Goal: Understand process/instructions: Learn how to perform a task or action

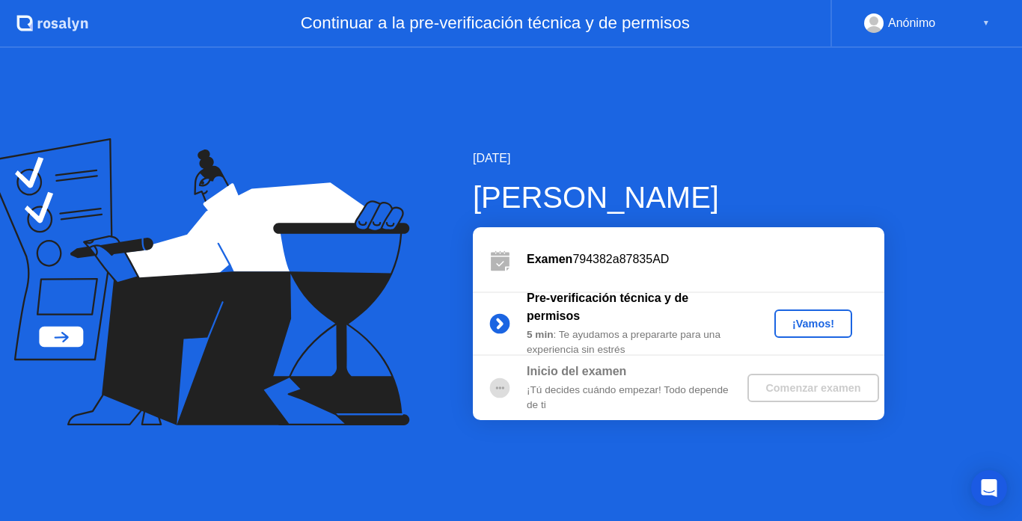
click at [815, 320] on div "¡Vamos!" at bounding box center [813, 324] width 66 height 12
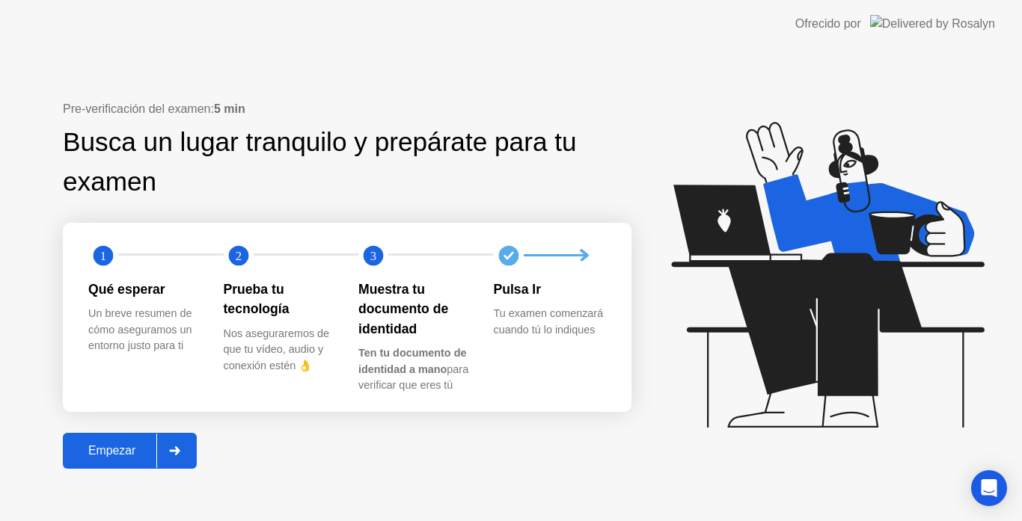
click at [129, 448] on div "Empezar" at bounding box center [111, 450] width 89 height 13
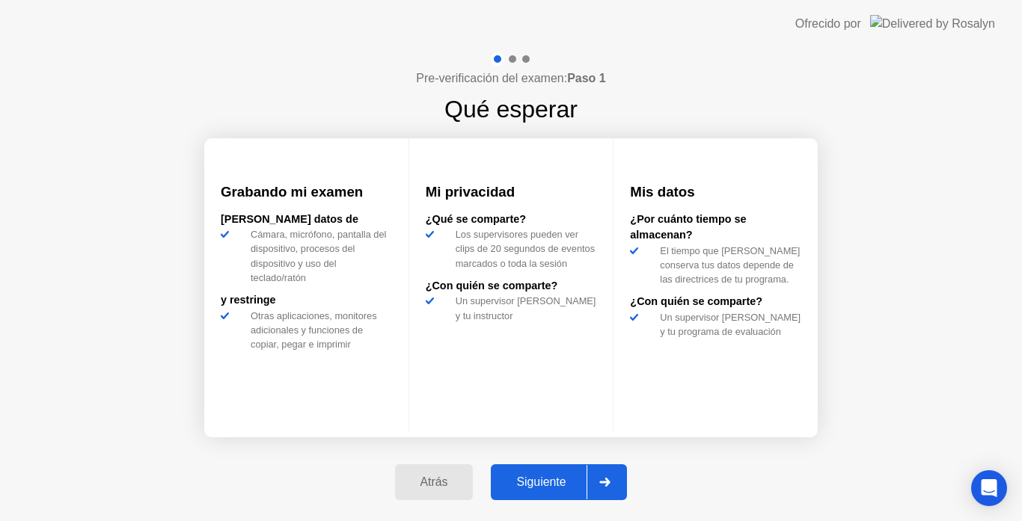
click at [562, 473] on button "Siguiente" at bounding box center [559, 483] width 136 height 36
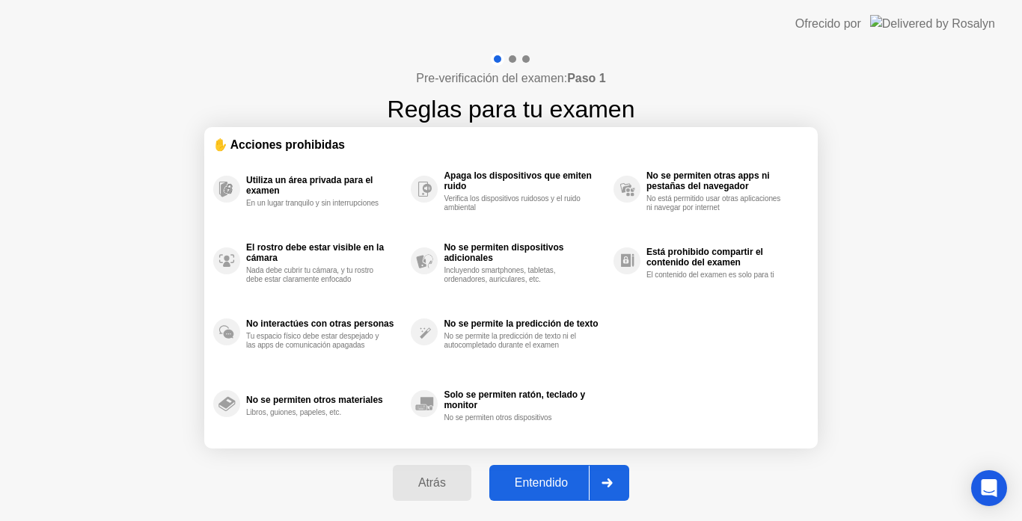
click at [562, 473] on button "Entendido" at bounding box center [559, 483] width 140 height 36
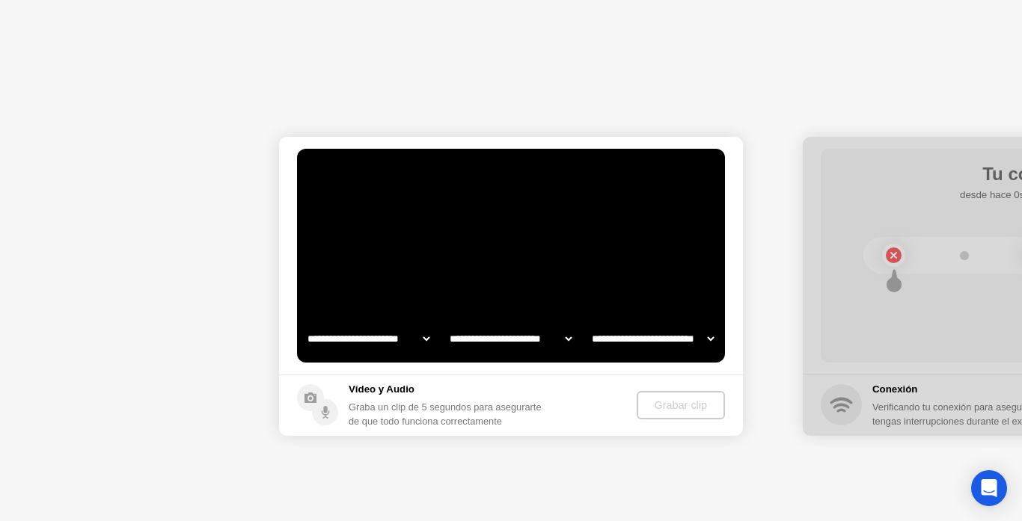
select select "**********"
select select "*******"
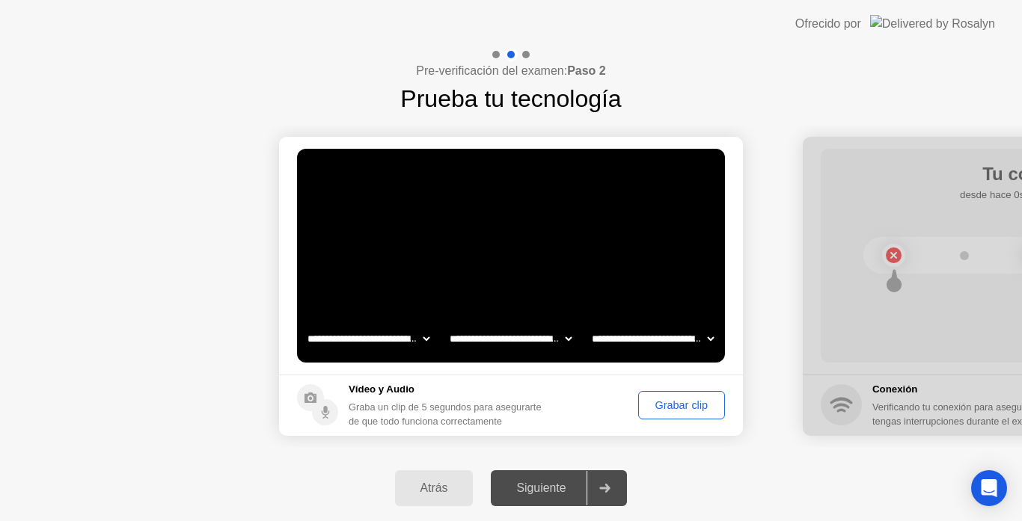
click at [682, 414] on button "Grabar clip" at bounding box center [681, 405] width 87 height 28
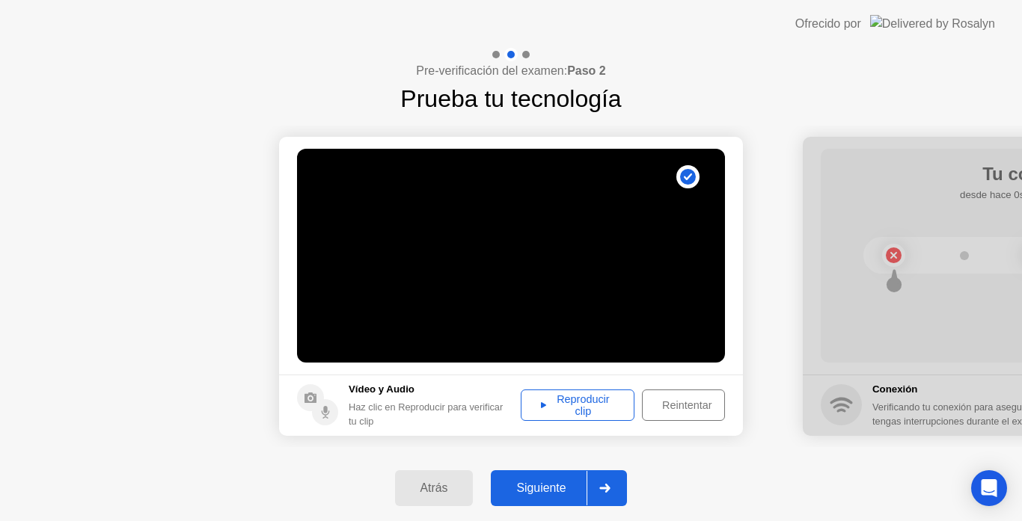
click at [614, 485] on div at bounding box center [605, 488] width 36 height 34
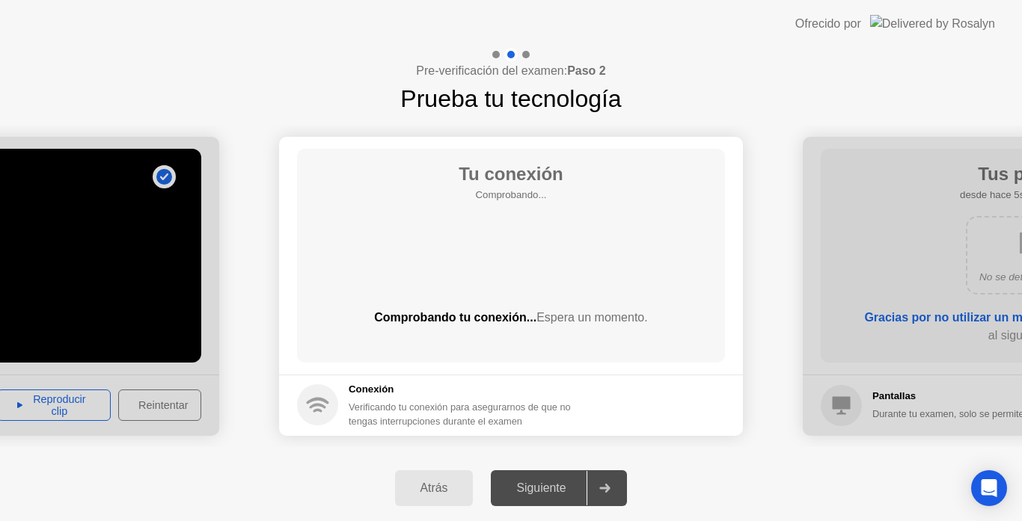
click at [614, 485] on div at bounding box center [605, 488] width 36 height 34
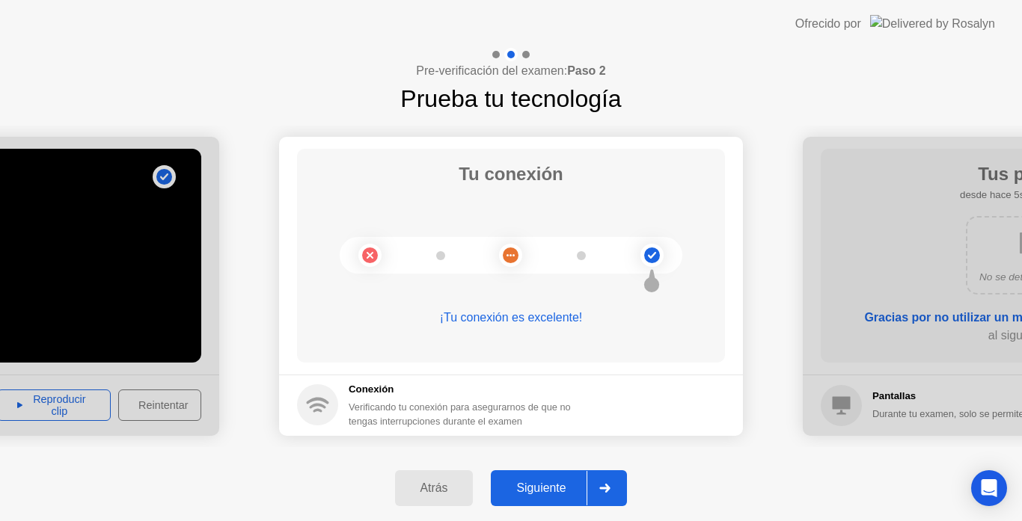
click at [526, 503] on button "Siguiente" at bounding box center [559, 489] width 136 height 36
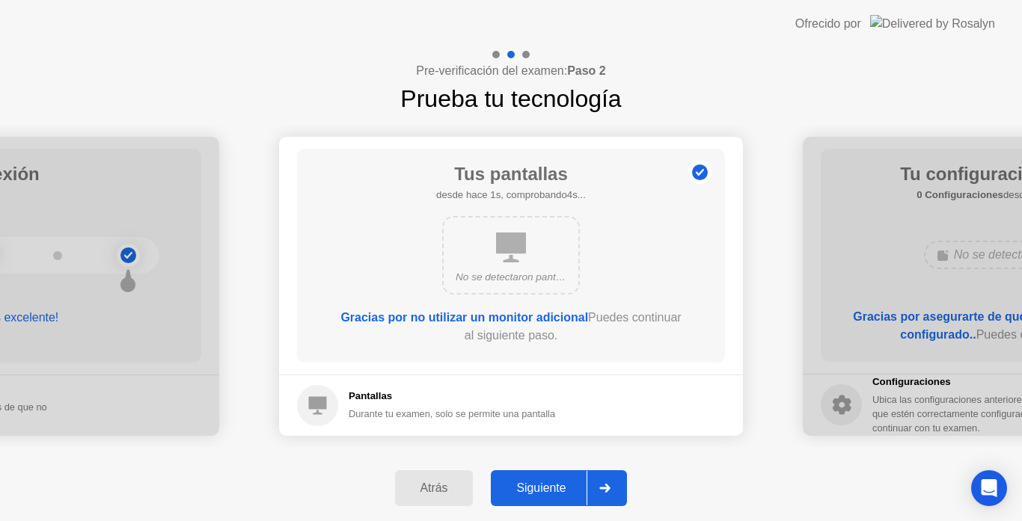
click at [532, 484] on div "Siguiente" at bounding box center [540, 488] width 91 height 13
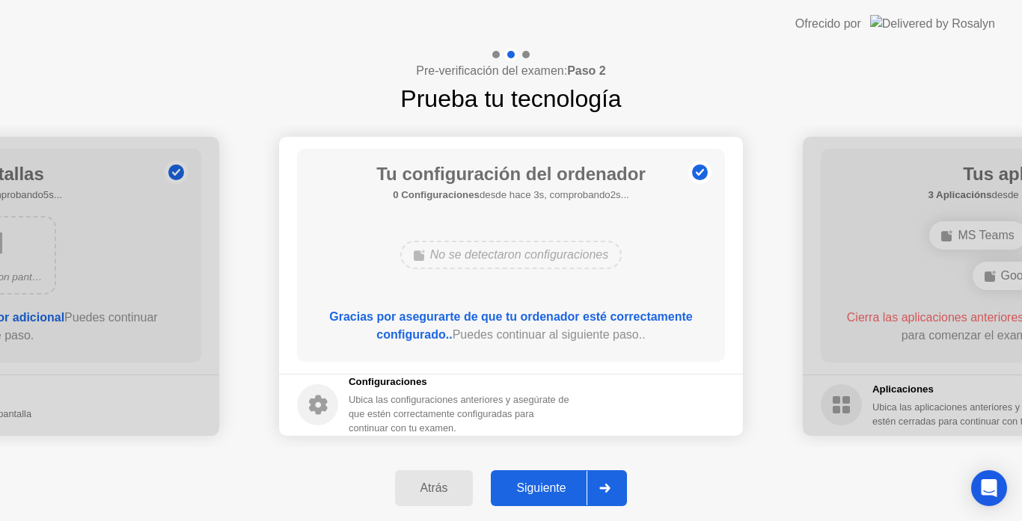
click at [532, 484] on div "Siguiente" at bounding box center [540, 488] width 91 height 13
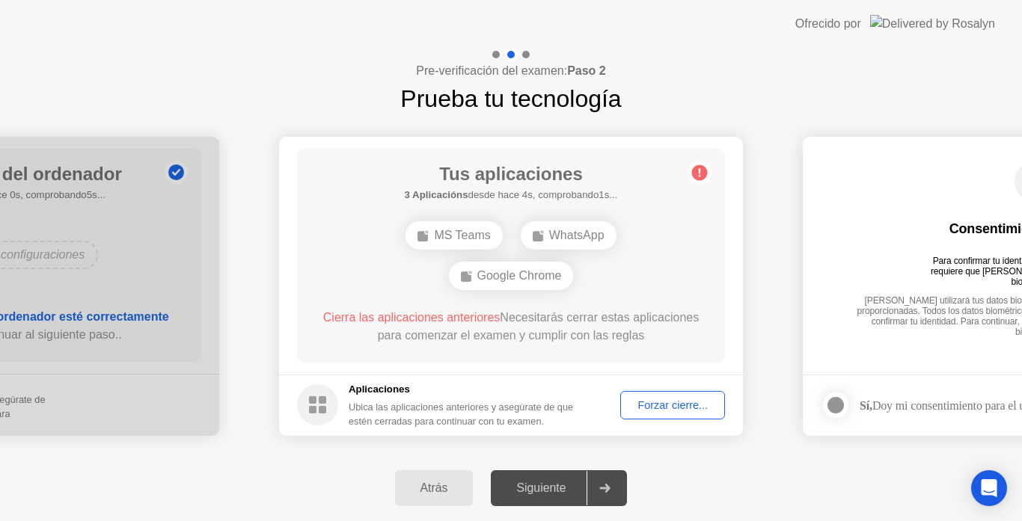
click at [675, 411] on div "Forzar cierre..." at bounding box center [672, 406] width 94 height 12
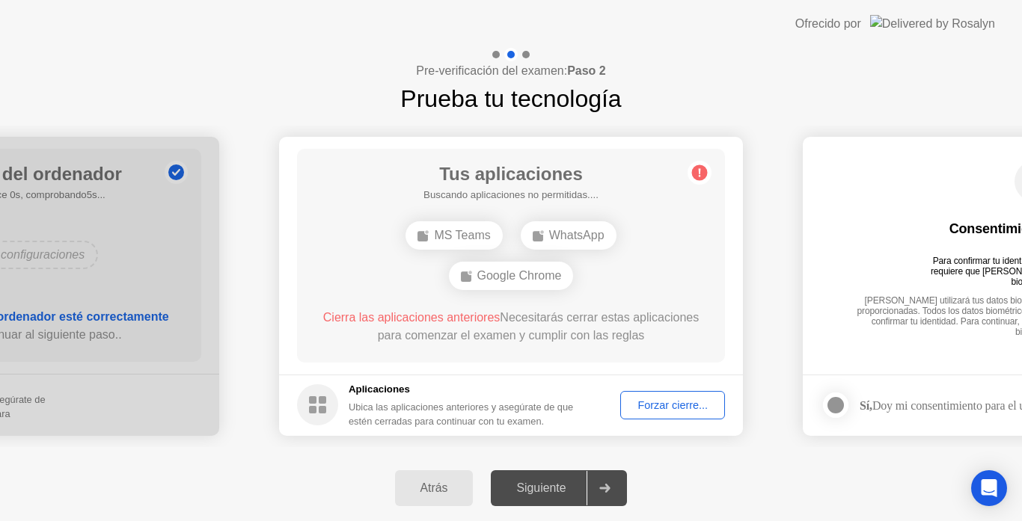
click at [676, 406] on div "Forzar cierre..." at bounding box center [672, 406] width 94 height 12
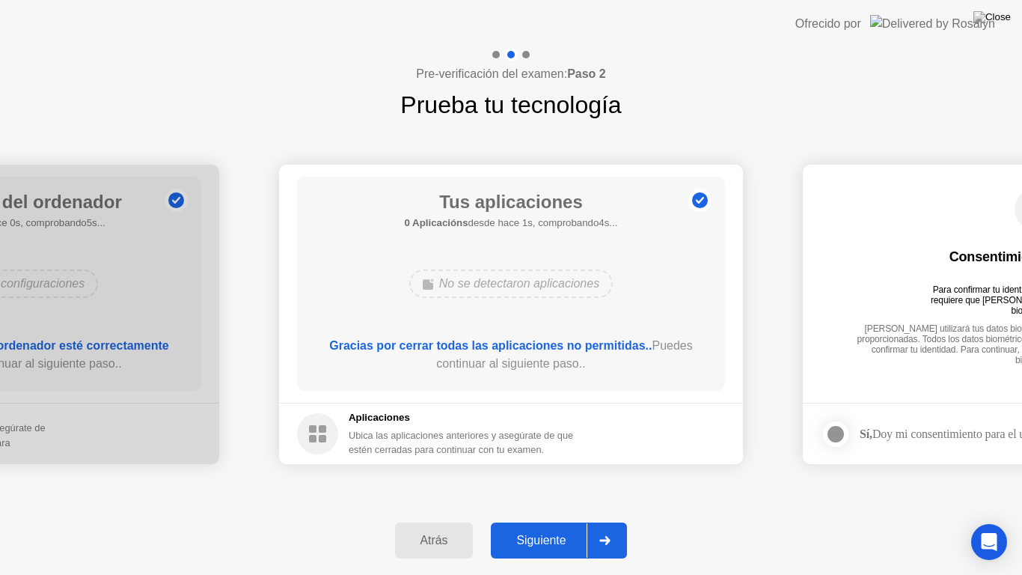
click at [563, 521] on div "Siguiente" at bounding box center [540, 539] width 91 height 13
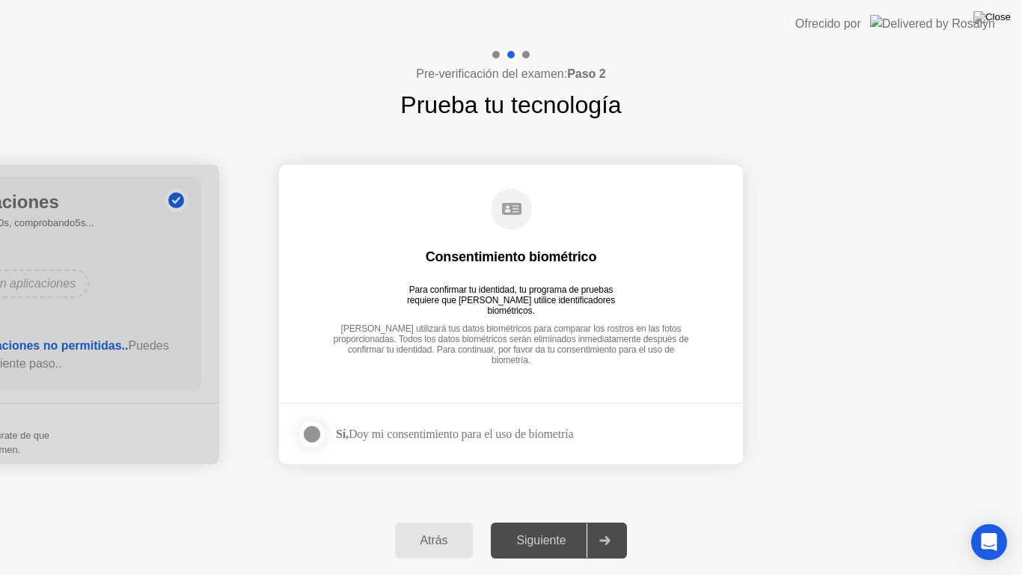
click at [563, 521] on div "Siguiente" at bounding box center [540, 539] width 91 height 13
click at [602, 521] on div at bounding box center [605, 540] width 36 height 34
click at [307, 429] on div at bounding box center [312, 434] width 18 height 18
click at [542, 521] on div "Siguiente" at bounding box center [540, 539] width 91 height 13
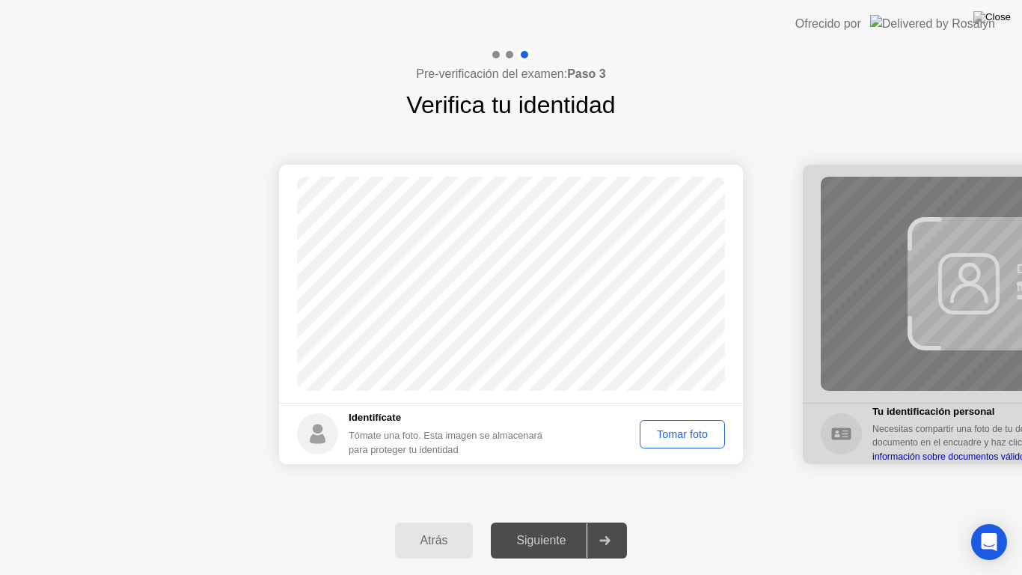
click at [440, 521] on div "Atrás" at bounding box center [435, 539] width 70 height 13
select select "**********"
select select "*******"
